Goal: Understand site structure: Understand site structure

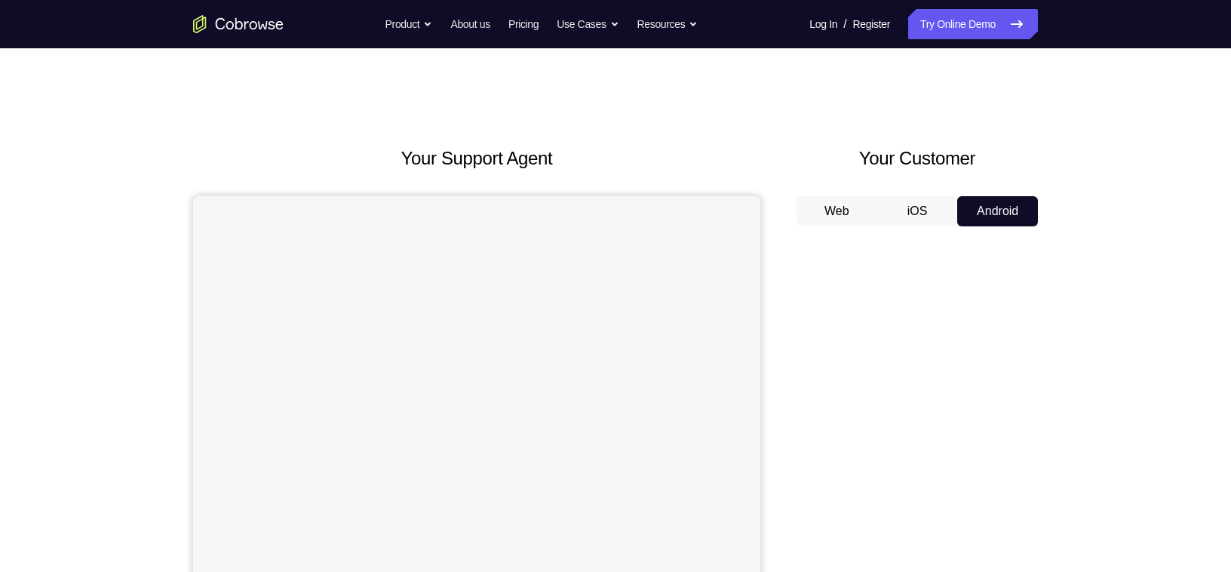
click at [937, 202] on button "iOS" at bounding box center [917, 211] width 81 height 30
click at [869, 217] on button "Web" at bounding box center [836, 211] width 81 height 30
click at [921, 198] on button "iOS" at bounding box center [917, 211] width 81 height 30
click at [993, 207] on button "Android" at bounding box center [997, 211] width 81 height 30
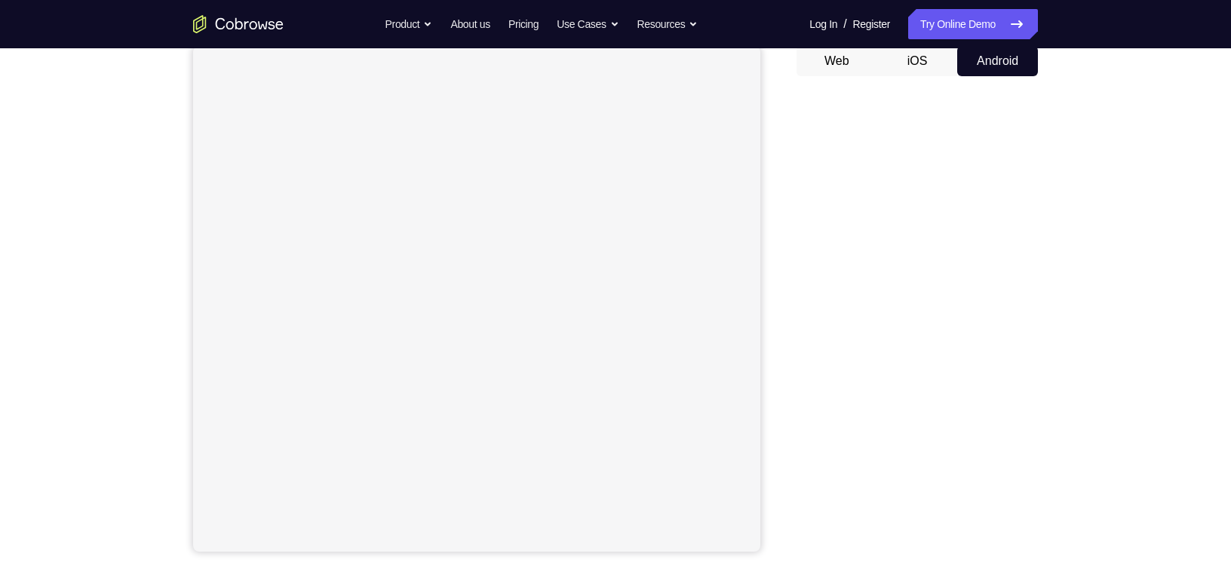
scroll to position [145, 0]
click at [916, 72] on button "iOS" at bounding box center [917, 66] width 81 height 30
click at [980, 62] on button "Android" at bounding box center [997, 66] width 81 height 30
click at [1093, 188] on div "Your Support Agent Your Customer Web iOS Android Next Steps We’d be happy to gi…" at bounding box center [615, 400] width 965 height 995
click at [1109, 124] on div "Your Support Agent Your Customer Web iOS Android Next Steps We’d be happy to gi…" at bounding box center [615, 400] width 1231 height 995
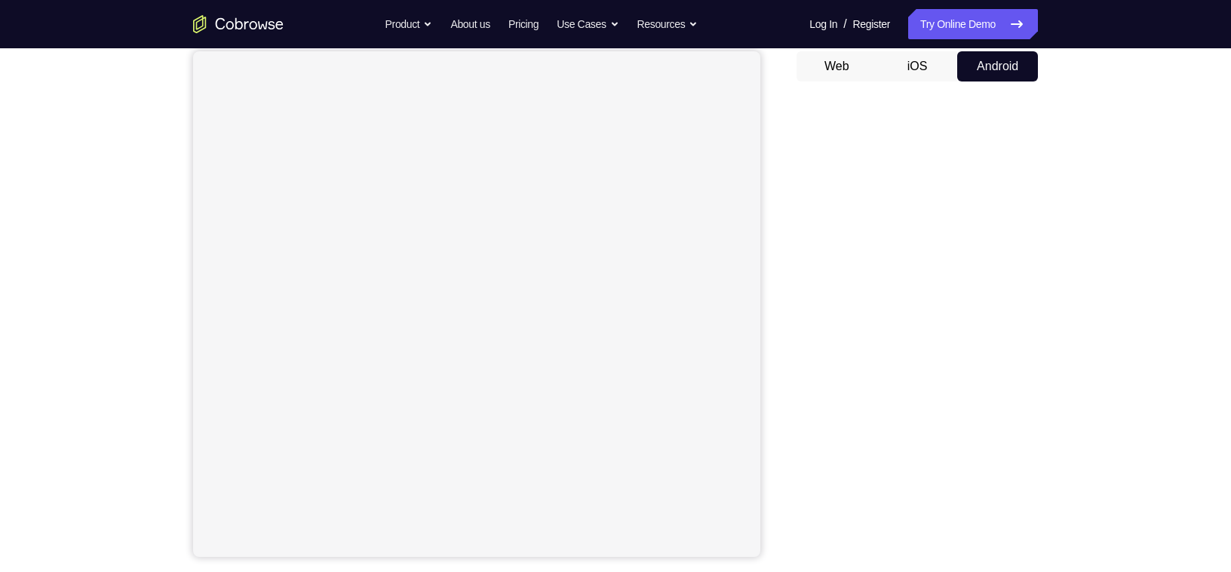
click at [1077, 138] on div "Your Support Agent Your Customer Web iOS Android Next Steps We’d be happy to gi…" at bounding box center [615, 400] width 965 height 995
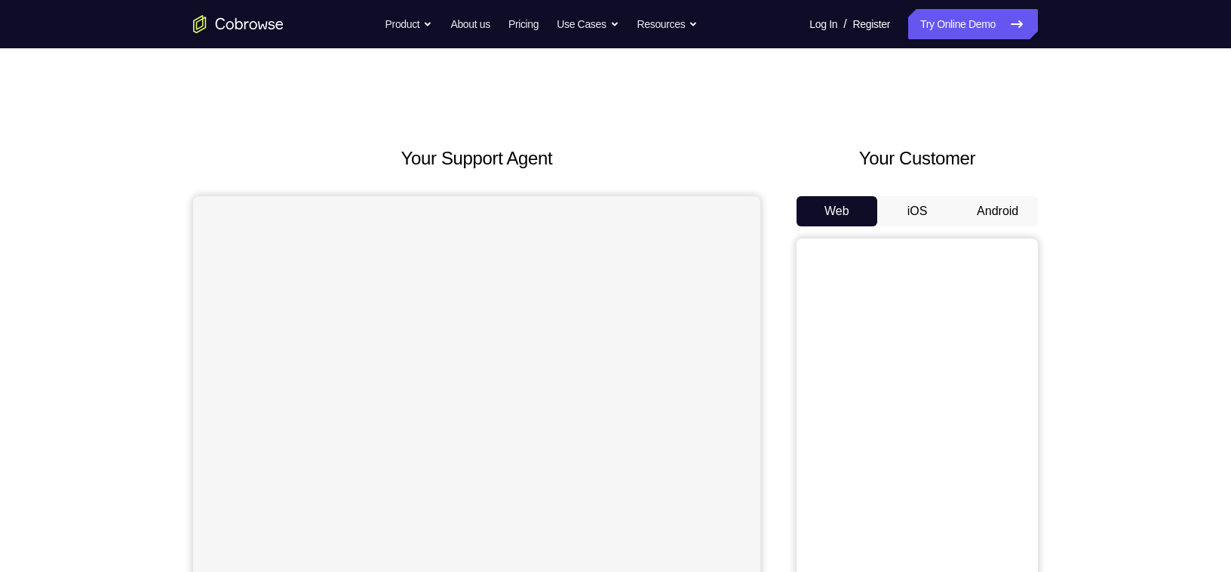
click at [1007, 192] on div "Your Customer Web iOS Android" at bounding box center [916, 423] width 241 height 557
click at [985, 222] on button "Android" at bounding box center [997, 211] width 81 height 30
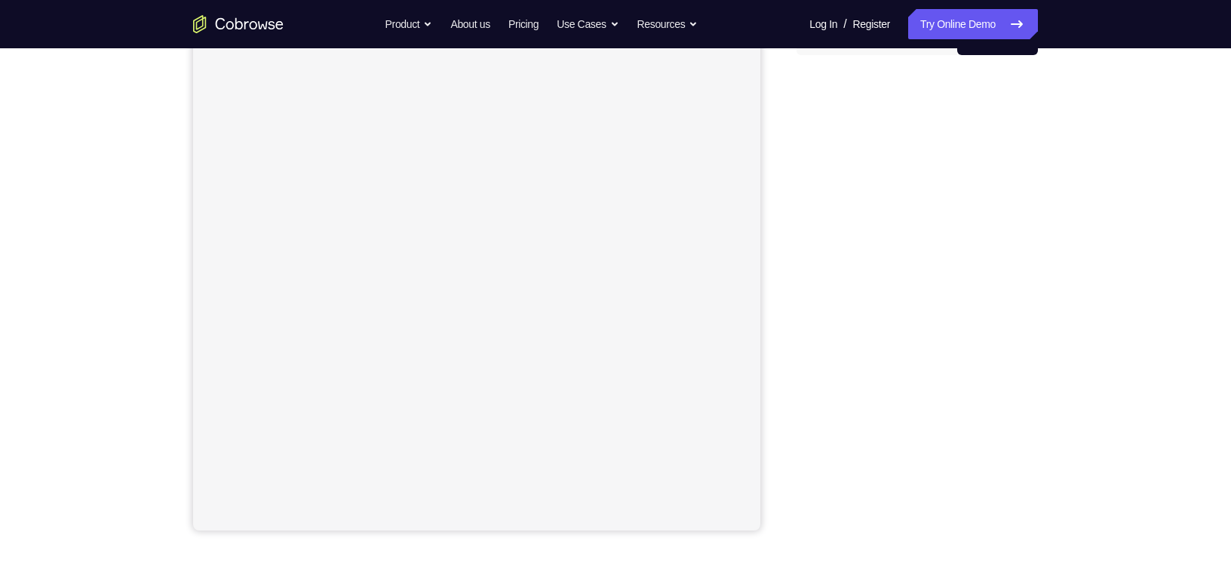
scroll to position [176, 0]
click at [1103, 246] on div "Your Support Agent Your Customer Web iOS Android Next Steps We’d be happy to gi…" at bounding box center [615, 370] width 1231 height 995
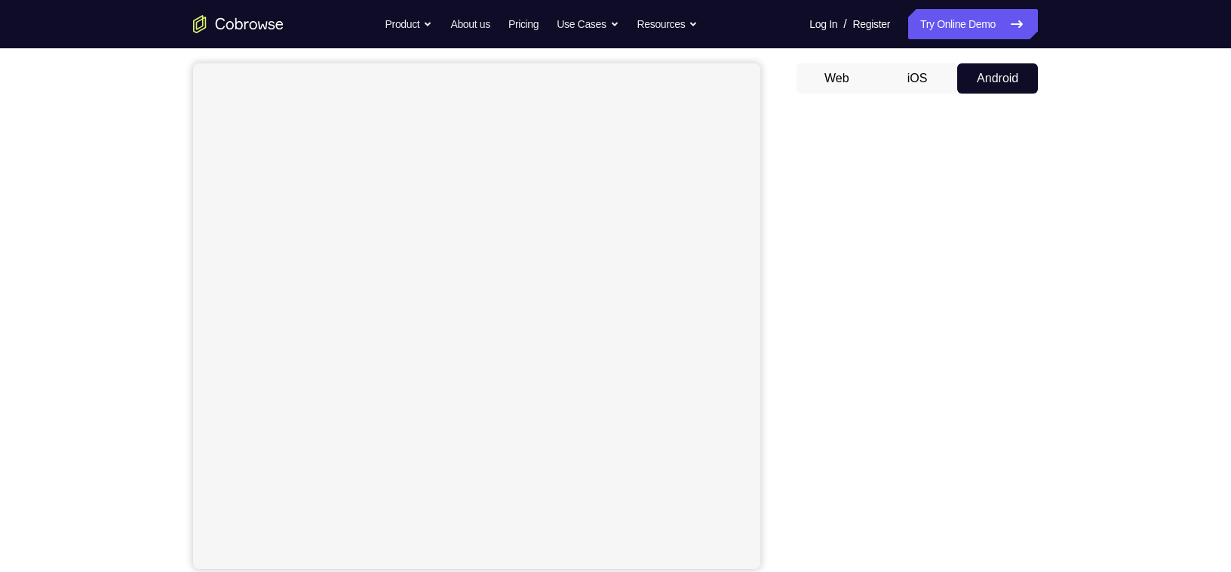
scroll to position [129, 0]
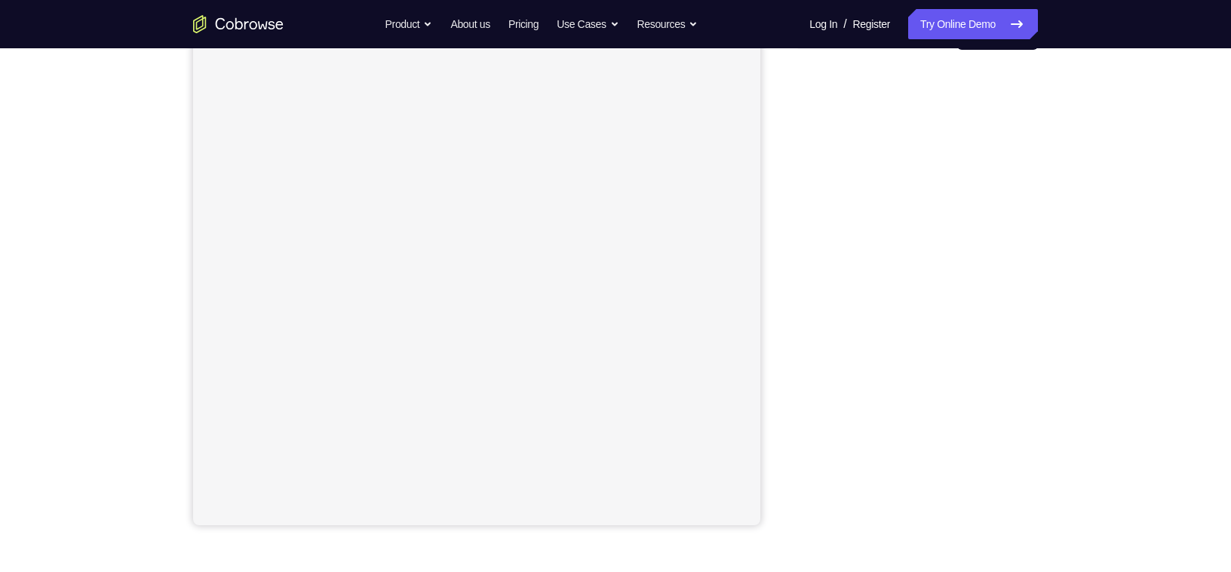
click at [1075, 194] on div "Your Support Agent Your Customer Web iOS Android Next Steps We’d be happy to gi…" at bounding box center [615, 369] width 965 height 995
click at [787, 304] on div "Your Support Agent Your Customer Web iOS Android" at bounding box center [615, 254] width 845 height 557
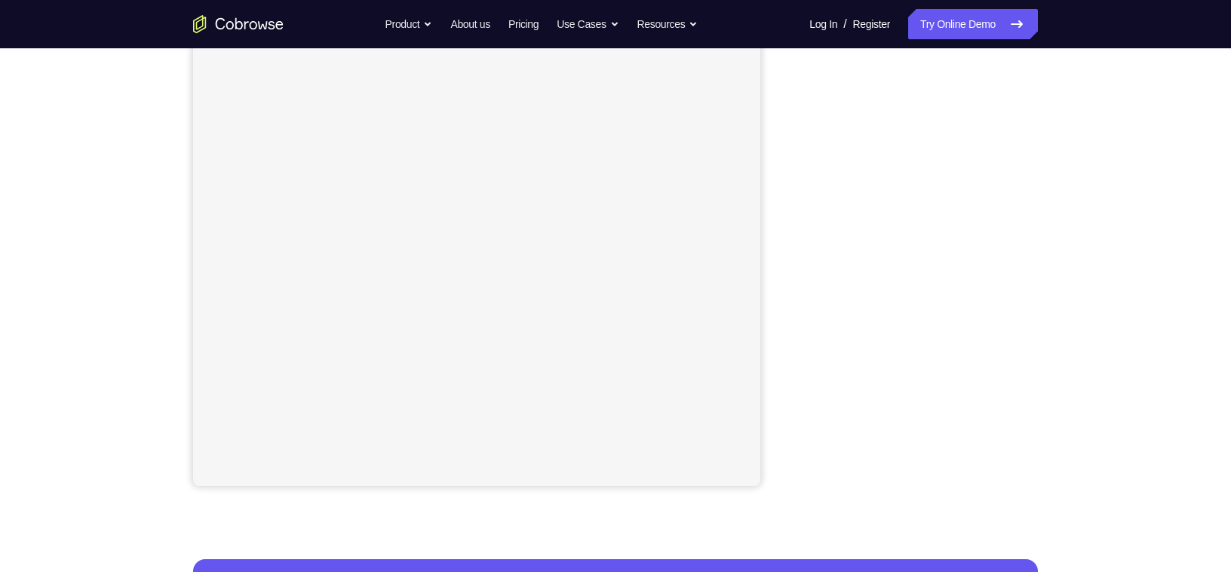
scroll to position [225, 0]
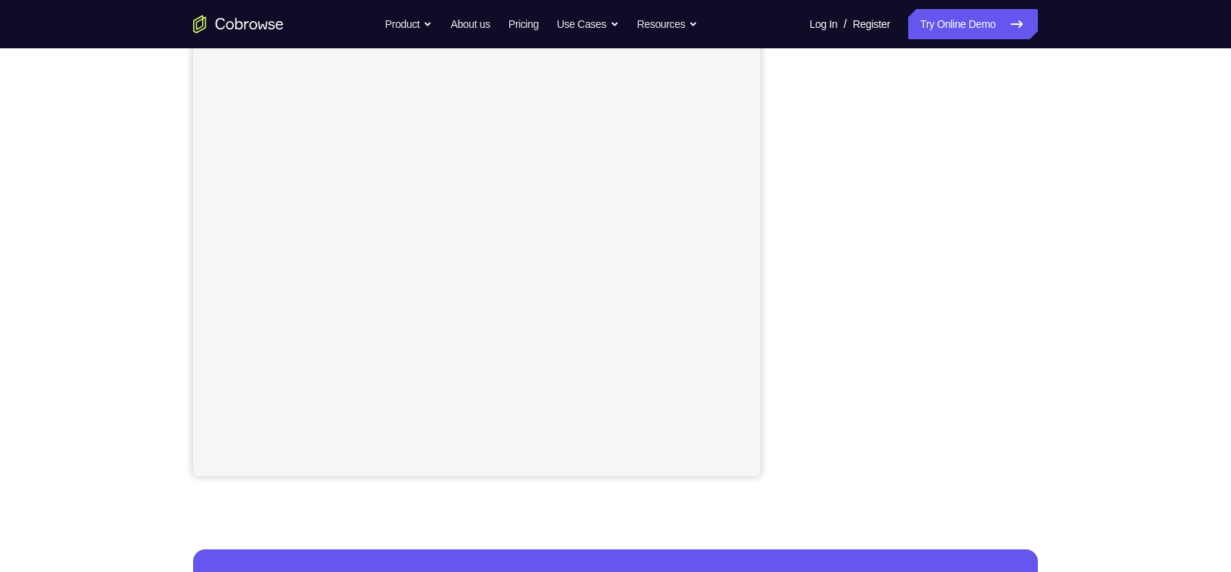
click at [1056, 325] on div "Your Support Agent Your Customer Web iOS Android Next Steps We’d be happy to gi…" at bounding box center [615, 320] width 965 height 995
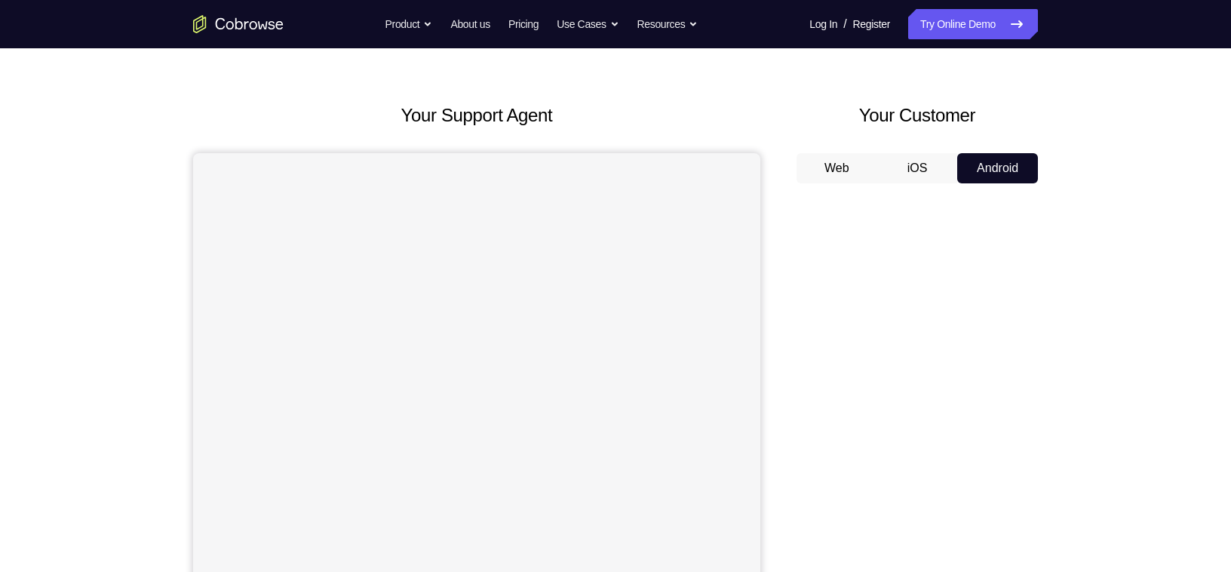
scroll to position [0, 0]
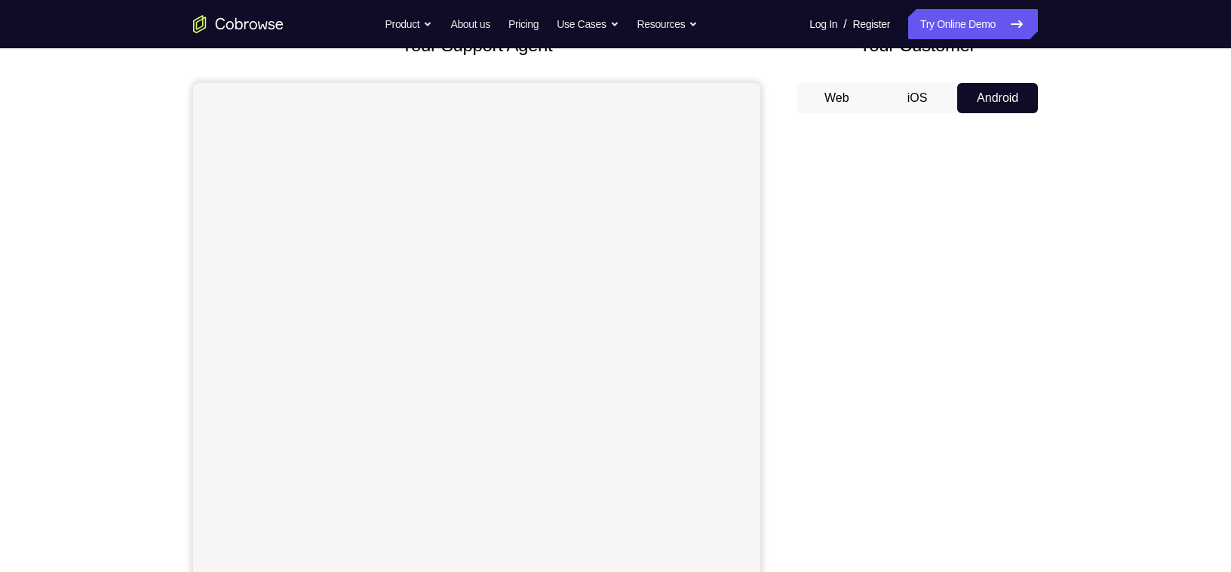
click at [1091, 208] on div "Your Support Agent Your Customer Web iOS Android Next Steps We’d be happy to gi…" at bounding box center [615, 432] width 965 height 995
click at [1107, 204] on div "Your Support Agent Your Customer Web iOS Android Next Steps We’d be happy to gi…" at bounding box center [615, 432] width 1231 height 995
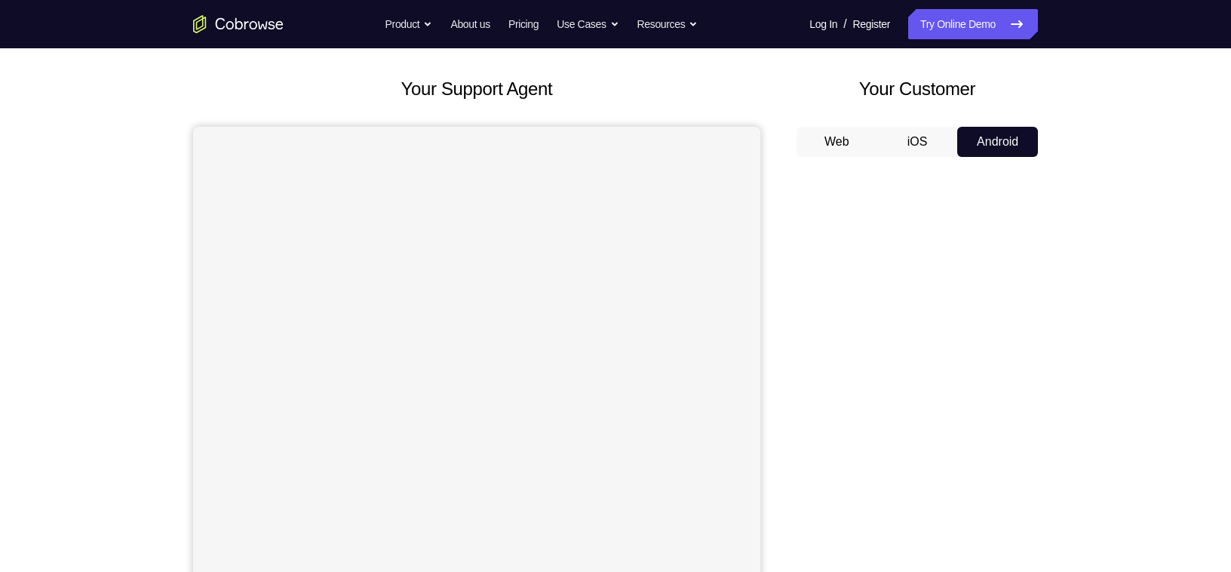
scroll to position [64, 0]
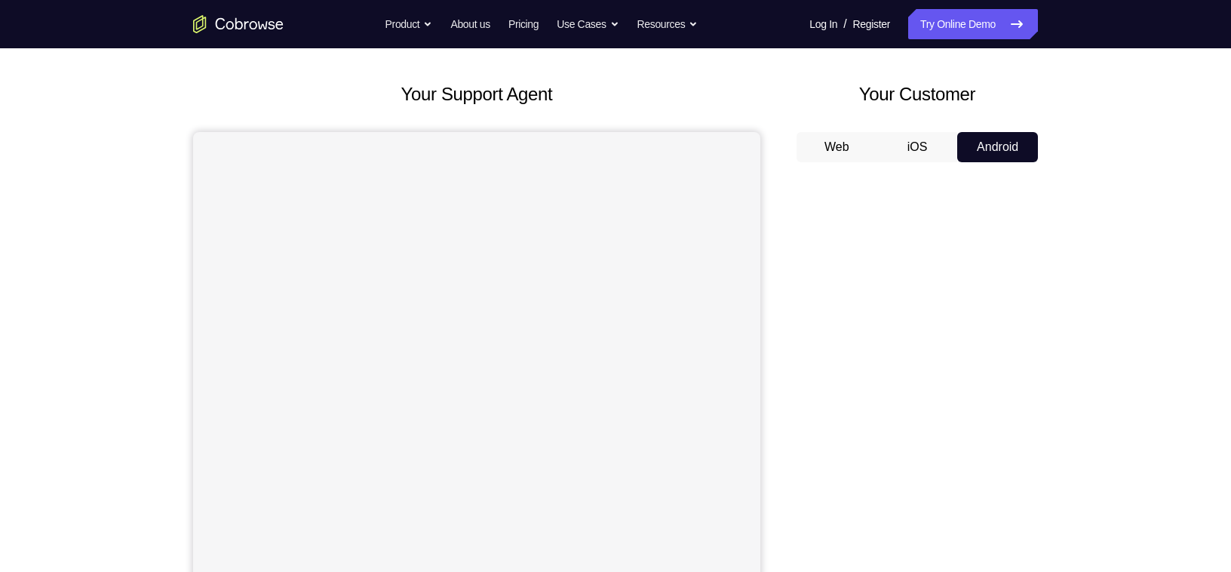
click at [1138, 82] on div "Your Support Agent Your Customer Web iOS Android Next Steps We’d be happy to gi…" at bounding box center [615, 481] width 1231 height 995
click at [1104, 81] on div "Your Support Agent Your Customer Web iOS Android Next Steps We’d be happy to gi…" at bounding box center [615, 481] width 1231 height 995
click at [1109, 84] on div "Your Support Agent Your Customer Web iOS Android Next Steps We’d be happy to gi…" at bounding box center [615, 481] width 1231 height 995
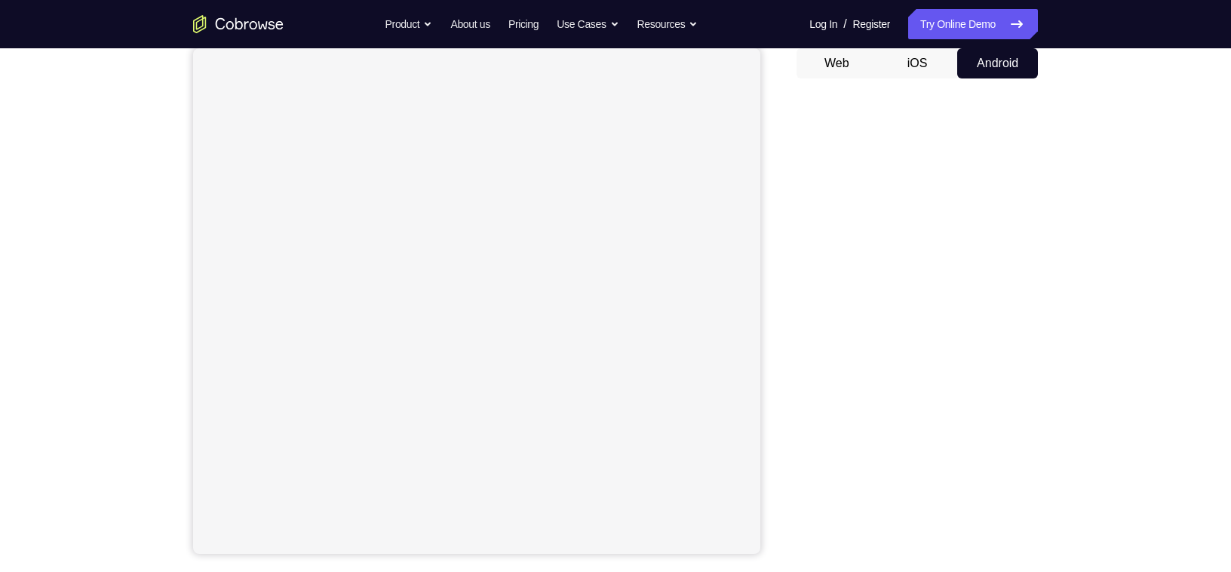
scroll to position [158, 0]
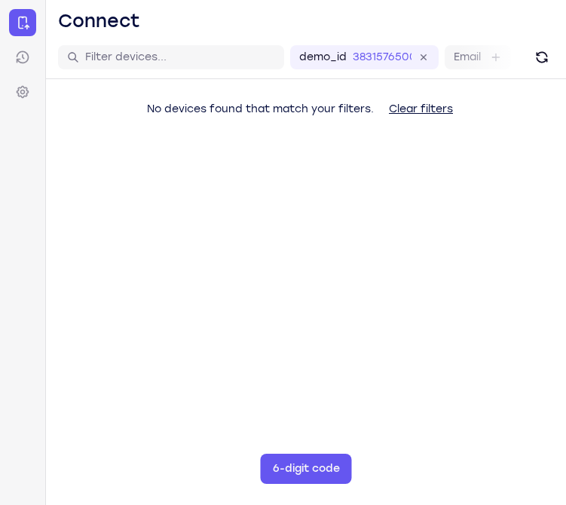
click at [542, 231] on main "demo_id 3831576500 3831576500 Email User ID Device ID Device name 6-digit code …" at bounding box center [306, 288] width 520 height 505
